Goal: Register for event/course

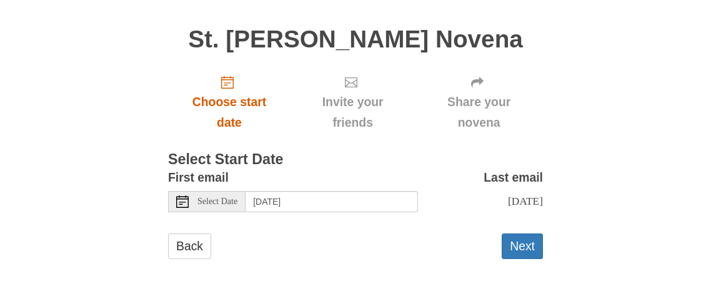
scroll to position [79, 0]
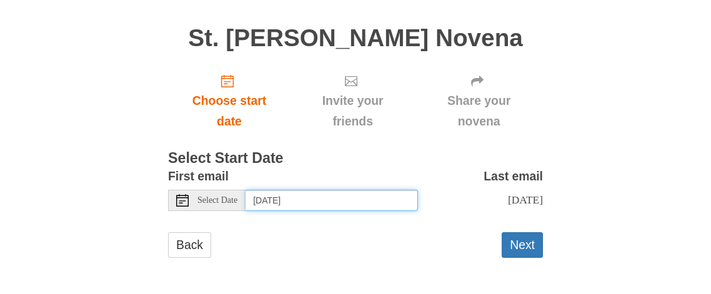
click at [336, 204] on input "[DATE]" at bounding box center [332, 200] width 172 height 21
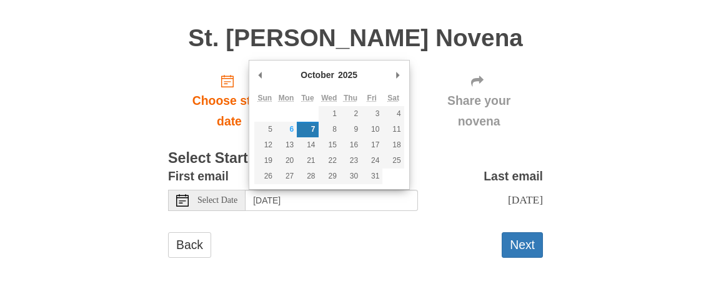
click at [350, 259] on div "Back Next" at bounding box center [355, 250] width 375 height 37
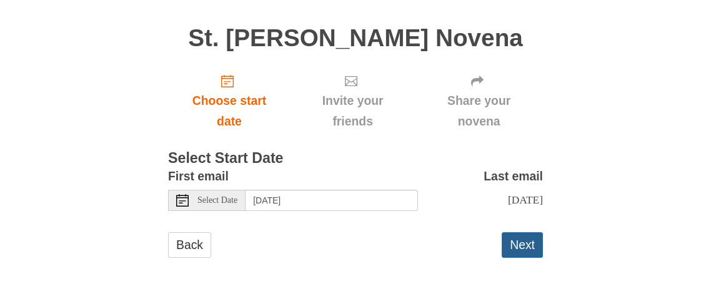
click at [529, 249] on button "Next" at bounding box center [522, 245] width 41 height 26
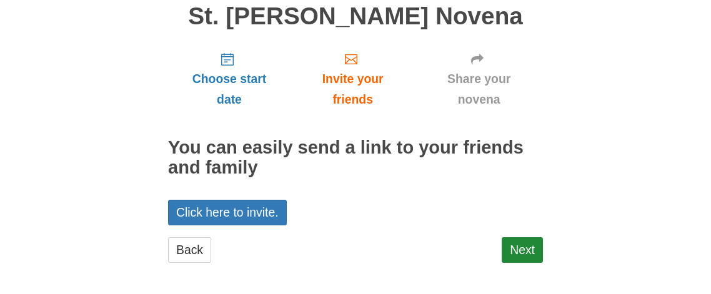
scroll to position [106, 0]
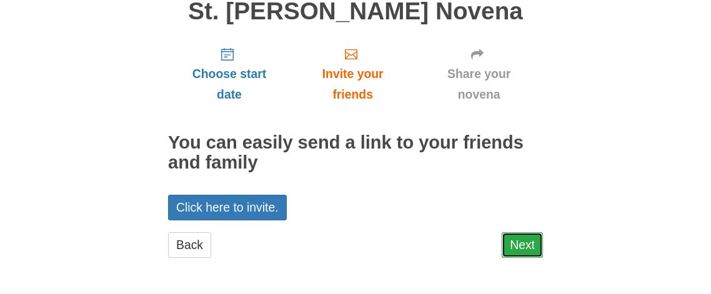
click at [522, 254] on link "Next" at bounding box center [522, 245] width 41 height 26
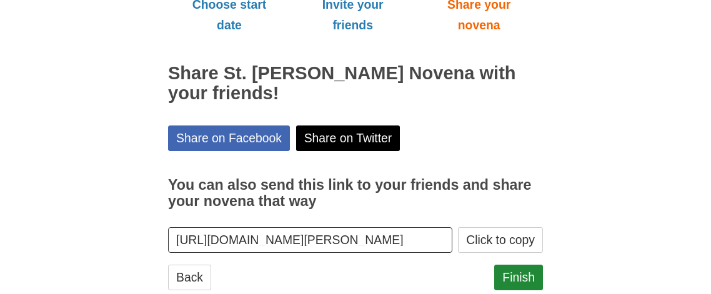
scroll to position [207, 0]
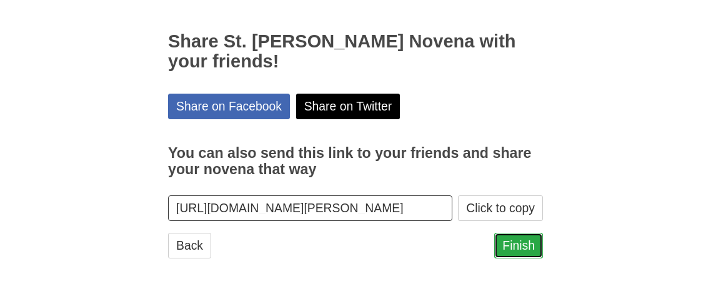
click at [516, 242] on link "Finish" at bounding box center [518, 246] width 49 height 26
